Goal: Navigation & Orientation: Find specific page/section

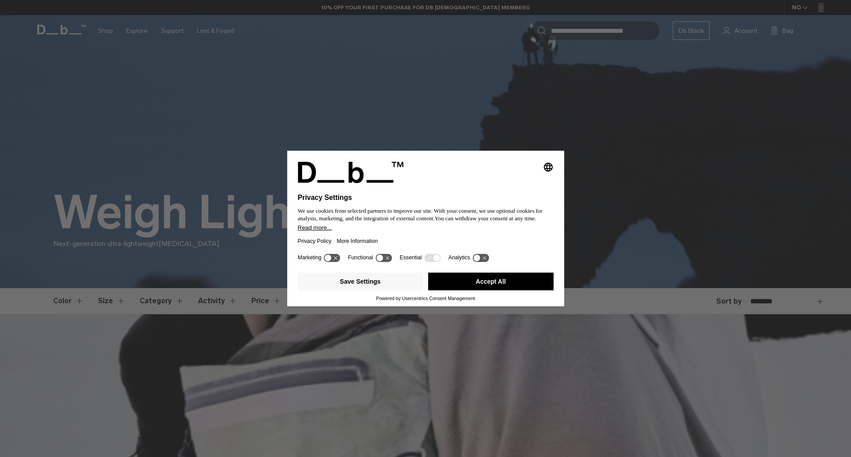
click at [527, 277] on button "Accept All" at bounding box center [490, 281] width 125 height 18
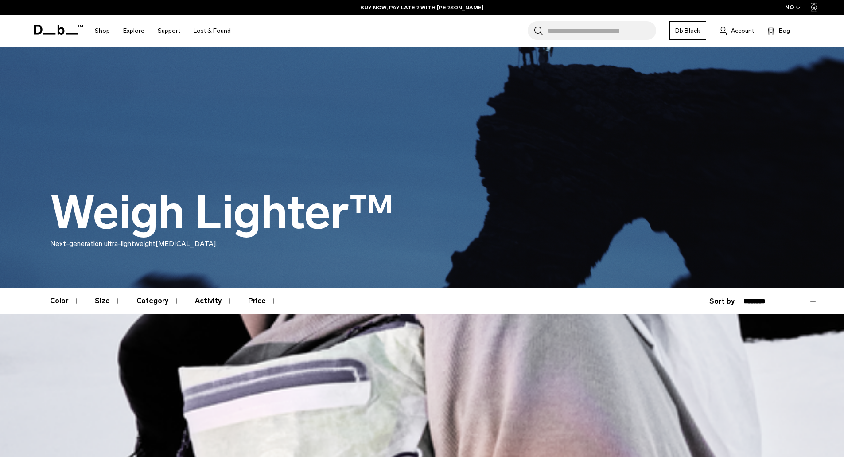
click at [79, 33] on icon at bounding box center [58, 30] width 49 height 10
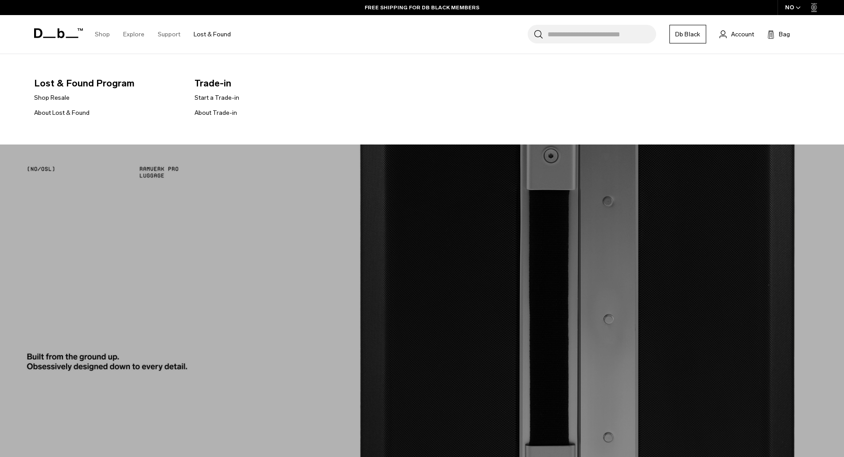
scroll to position [1816, 0]
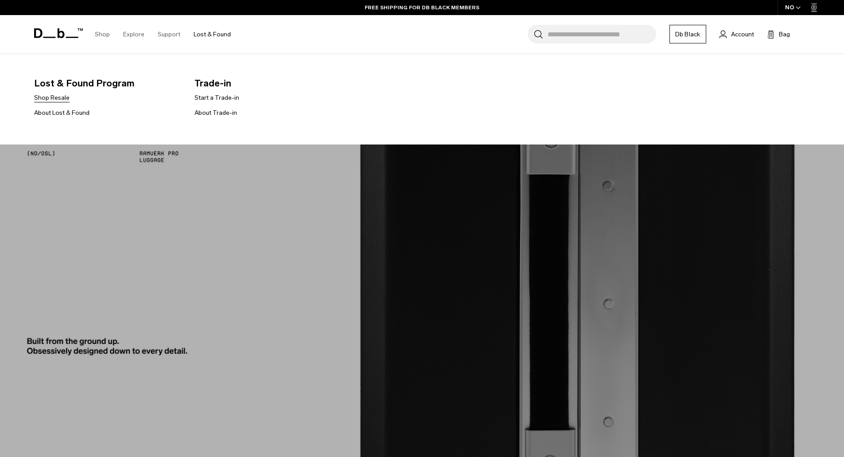
click at [57, 97] on link "Shop Resale" at bounding box center [51, 97] width 35 height 9
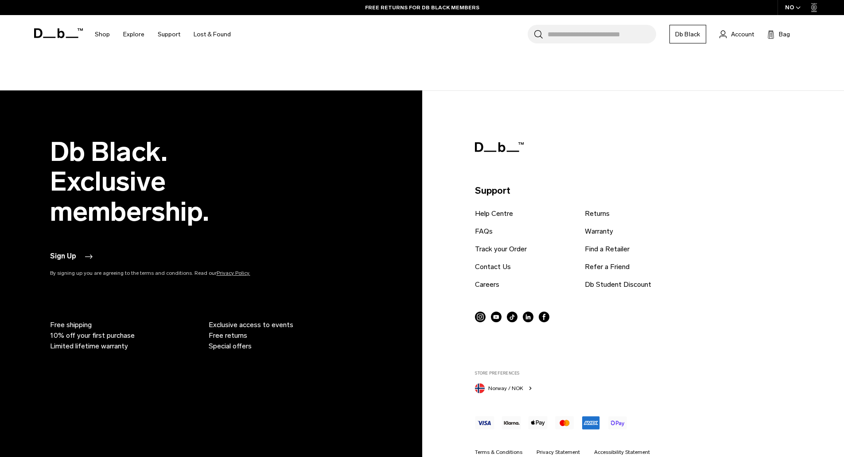
scroll to position [1905, 0]
